Goal: Communication & Community: Connect with others

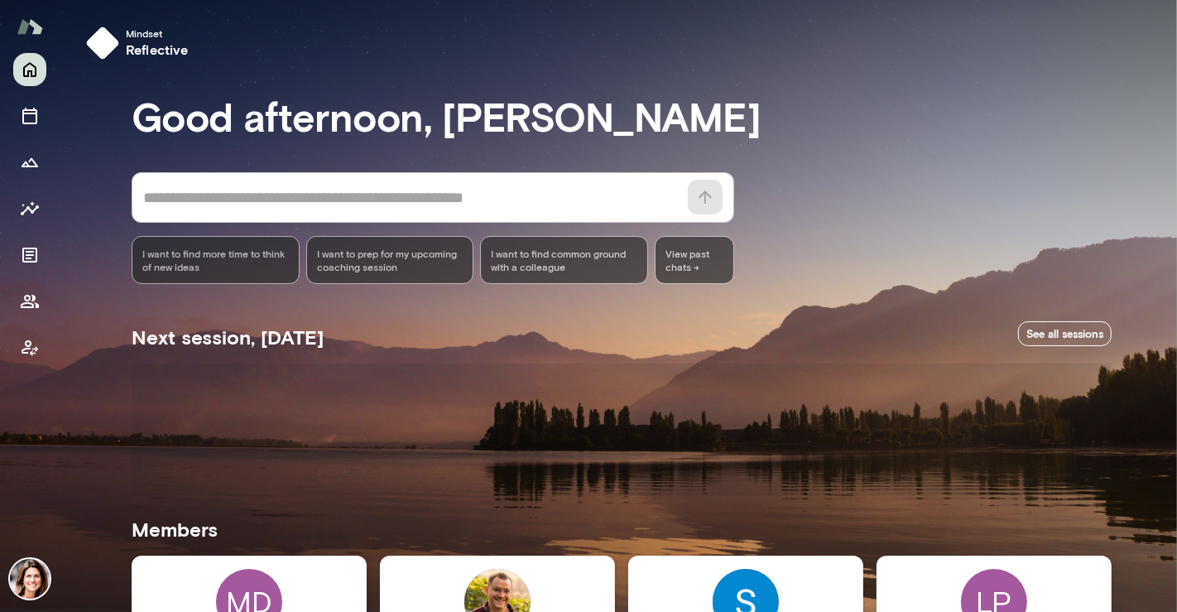
drag, startPoint x: 300, startPoint y: 599, endPoint x: 310, endPoint y: 584, distance: 17.9
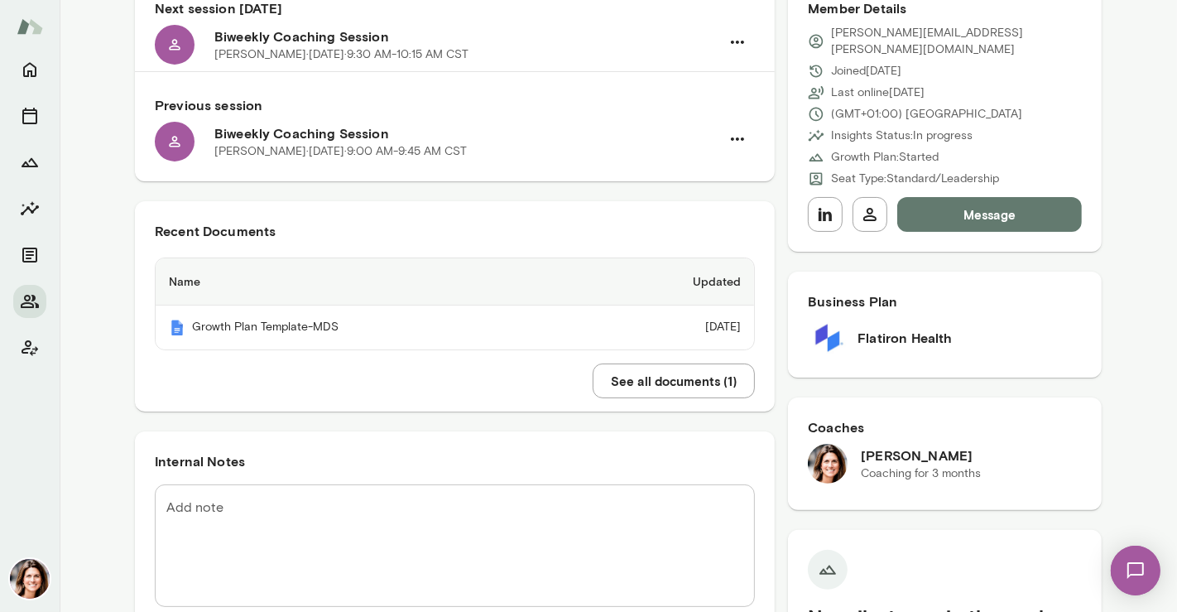
scroll to position [192, 0]
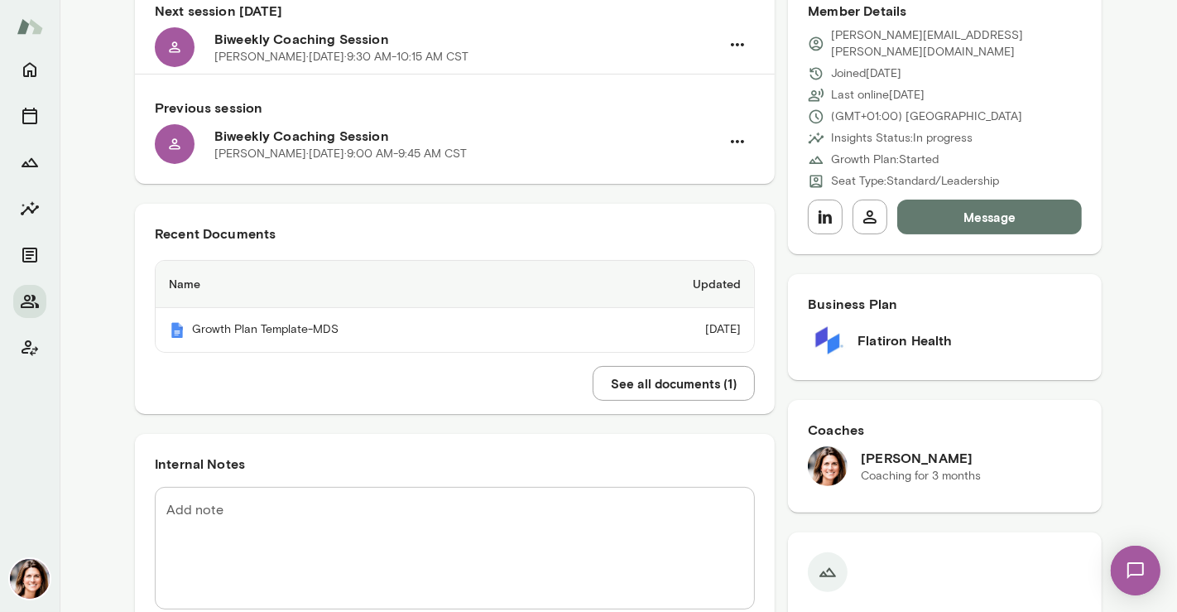
click at [1009, 205] on button "Message" at bounding box center [989, 216] width 185 height 35
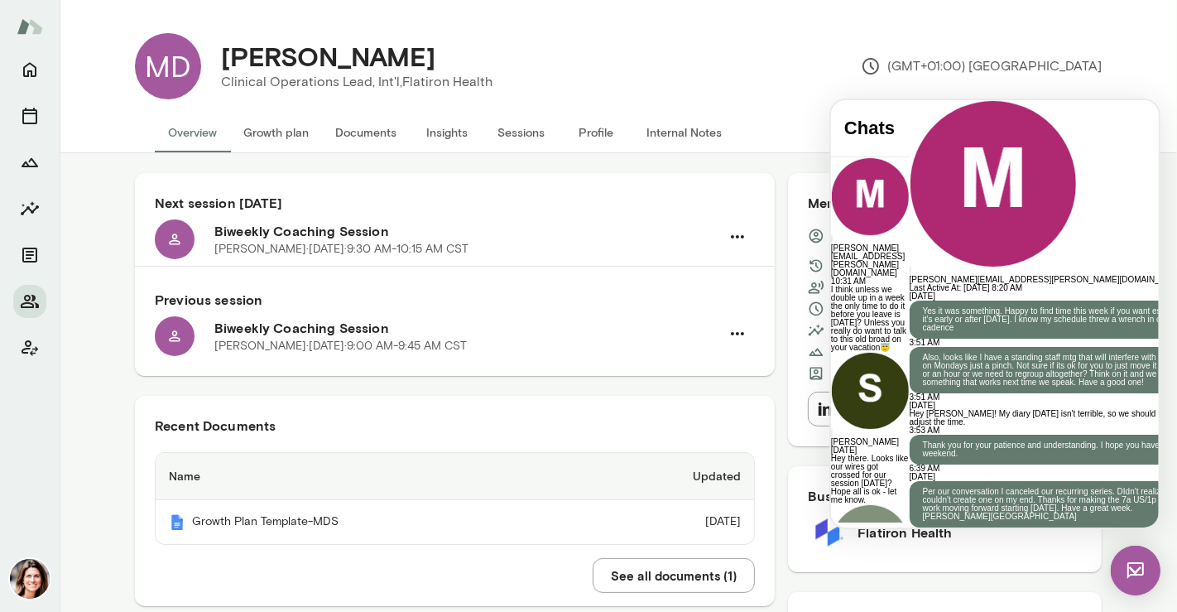
scroll to position [17, 0]
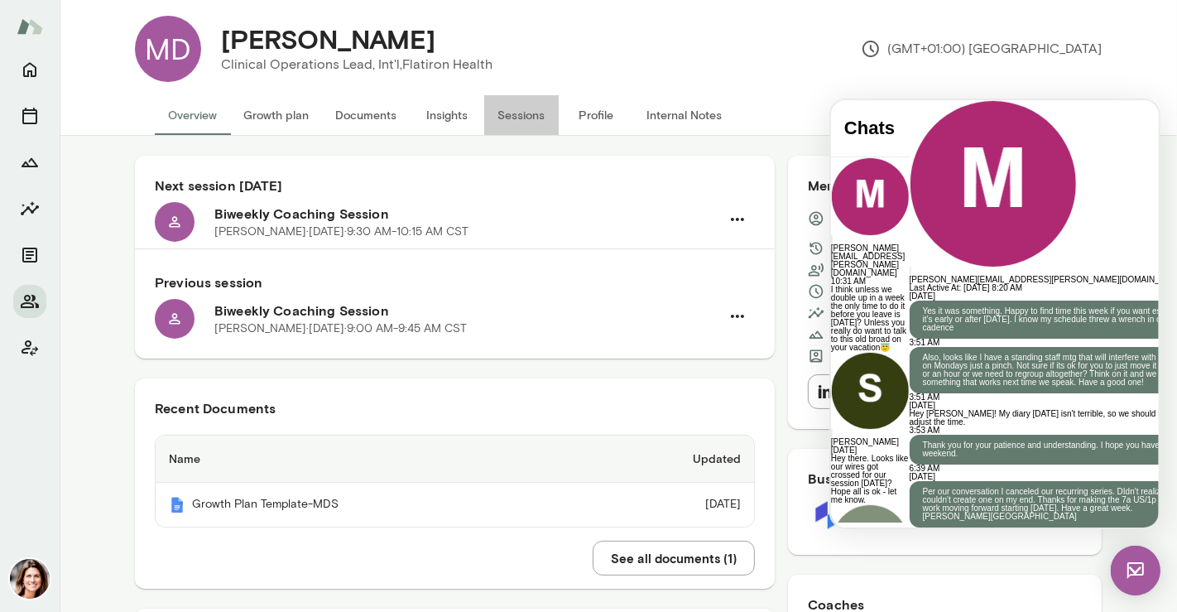
click at [497, 123] on button "Sessions" at bounding box center [521, 115] width 74 height 40
